Goal: Transaction & Acquisition: Purchase product/service

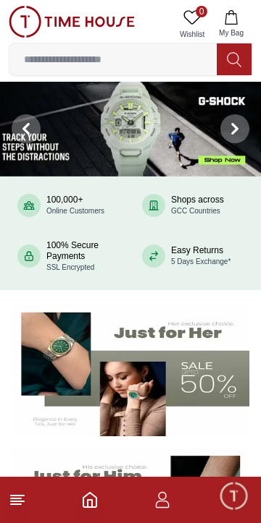
click at [25, 500] on icon at bounding box center [17, 499] width 17 height 17
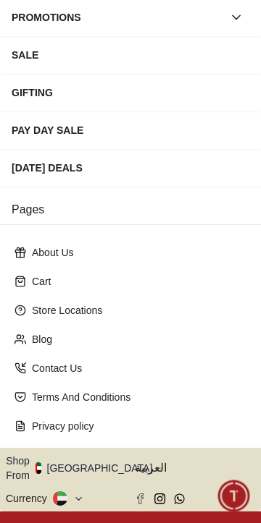
scroll to position [290, 0]
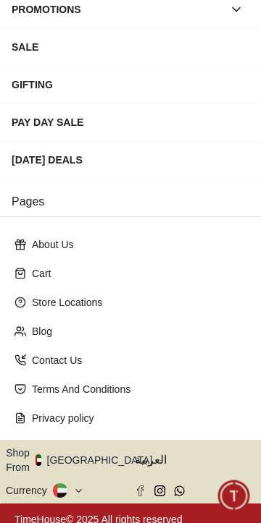
click at [158, 455] on icon "button" at bounding box center [160, 460] width 5 height 11
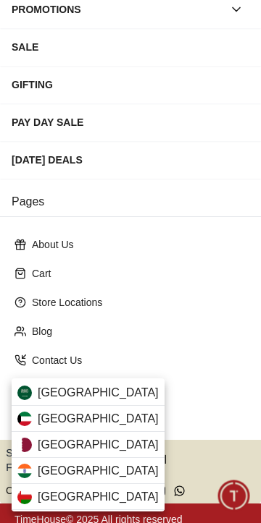
click at [88, 447] on div "[GEOGRAPHIC_DATA]" at bounding box center [88, 445] width 153 height 26
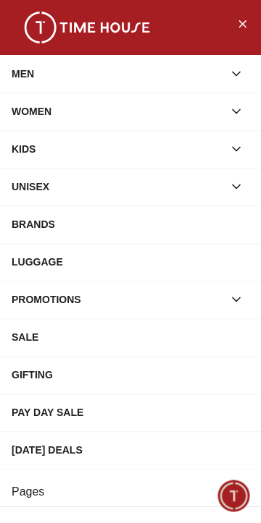
click at [45, 83] on div "MEN" at bounding box center [117, 74] width 211 height 26
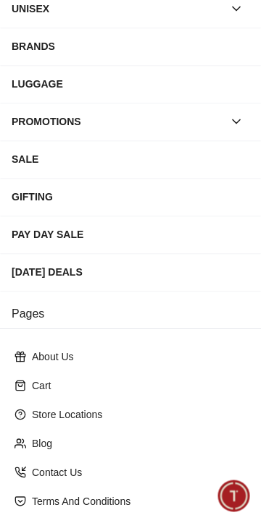
scroll to position [403, 0]
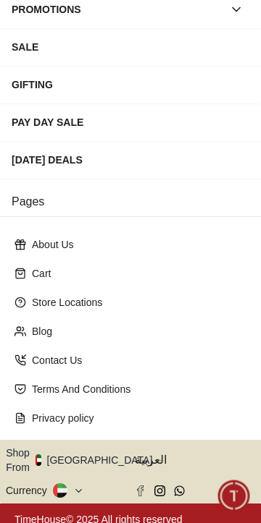
click at [95, 452] on button "Shop From [GEOGRAPHIC_DATA]" at bounding box center [84, 460] width 157 height 29
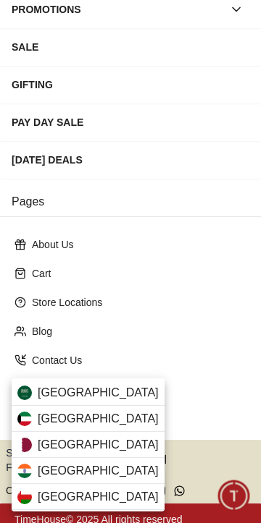
click at [88, 439] on div "[GEOGRAPHIC_DATA]" at bounding box center [88, 445] width 153 height 26
